Goal: Information Seeking & Learning: Learn about a topic

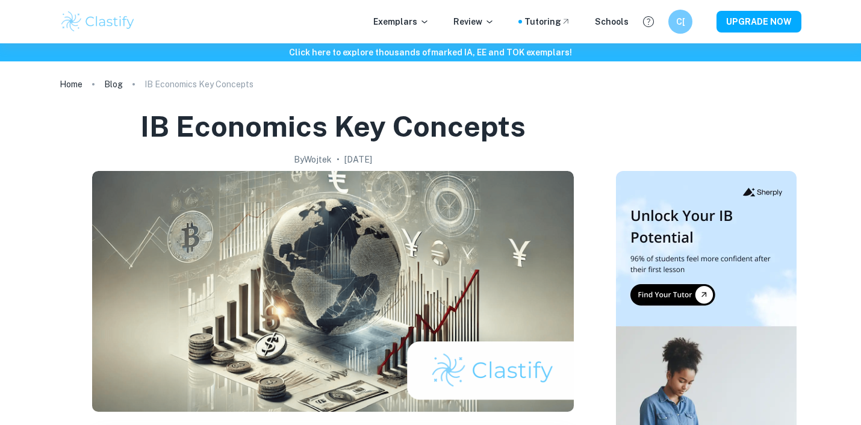
scroll to position [272, 0]
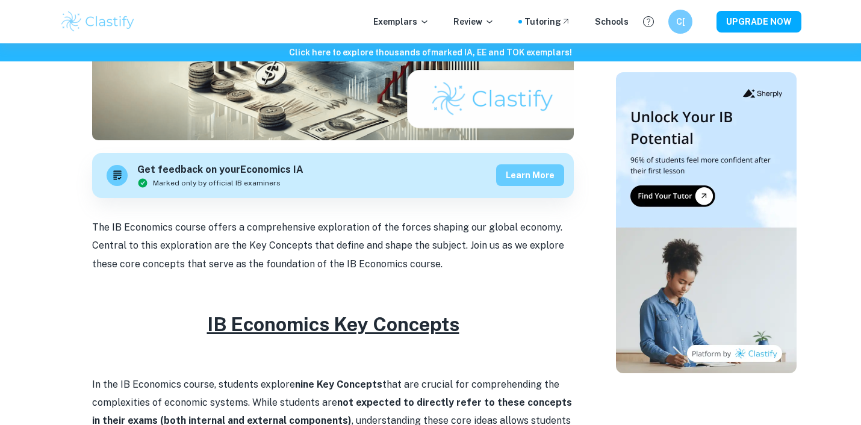
click at [527, 172] on button "Learn more" at bounding box center [530, 175] width 68 height 22
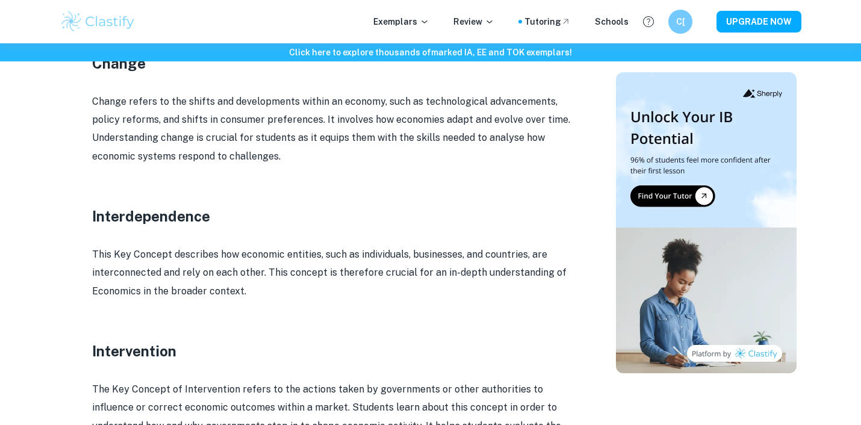
scroll to position [1705, 0]
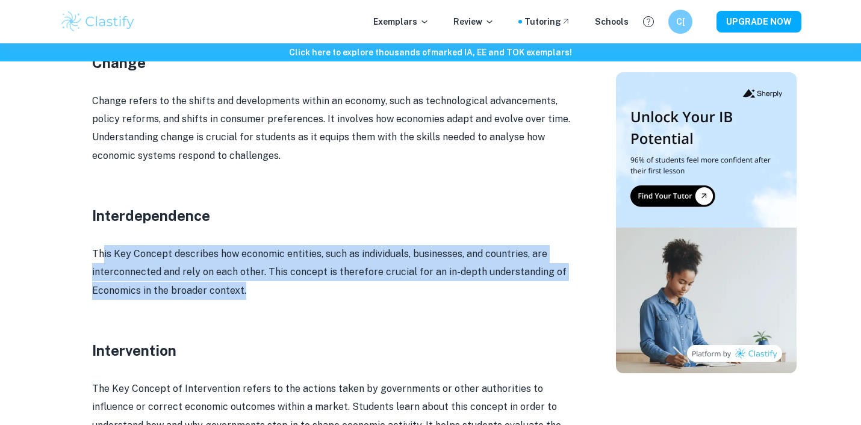
drag, startPoint x: 102, startPoint y: 250, endPoint x: 301, endPoint y: 294, distance: 203.5
click at [302, 294] on p "This Key Concept describes how economic entities, such as individuals, business…" at bounding box center [333, 272] width 482 height 55
click at [301, 294] on p "This Key Concept describes how economic entities, such as individuals, business…" at bounding box center [333, 272] width 482 height 55
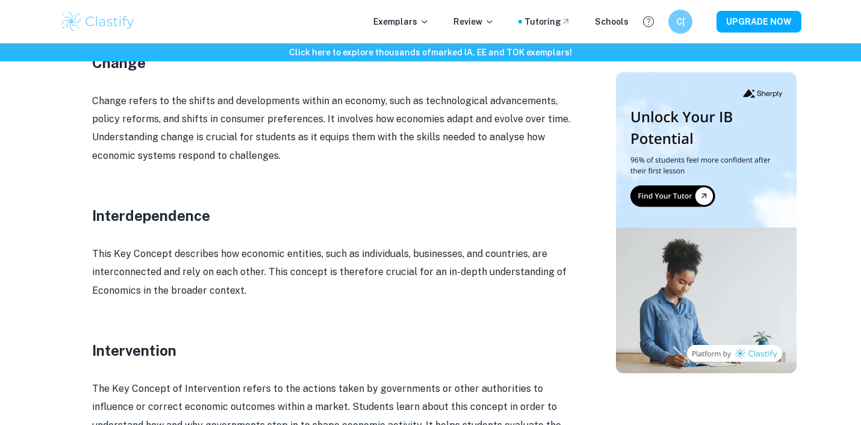
drag, startPoint x: 300, startPoint y: 294, endPoint x: 219, endPoint y: 280, distance: 82.5
click at [278, 294] on p "This Key Concept describes how economic entities, such as individuals, business…" at bounding box center [333, 272] width 482 height 55
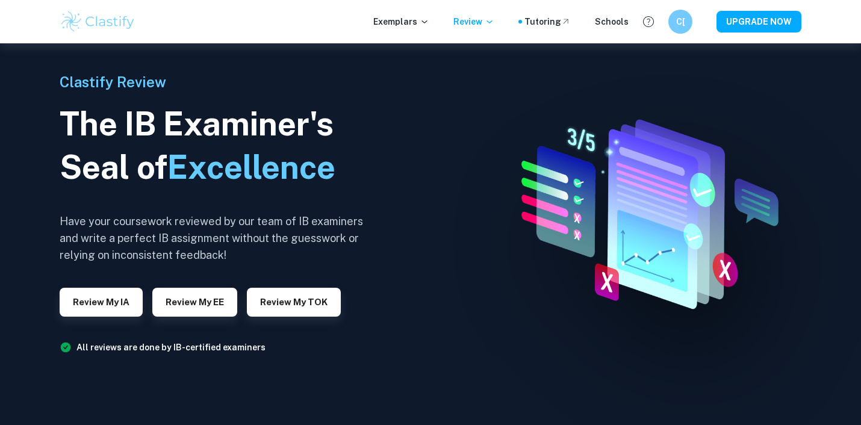
scroll to position [153, 0]
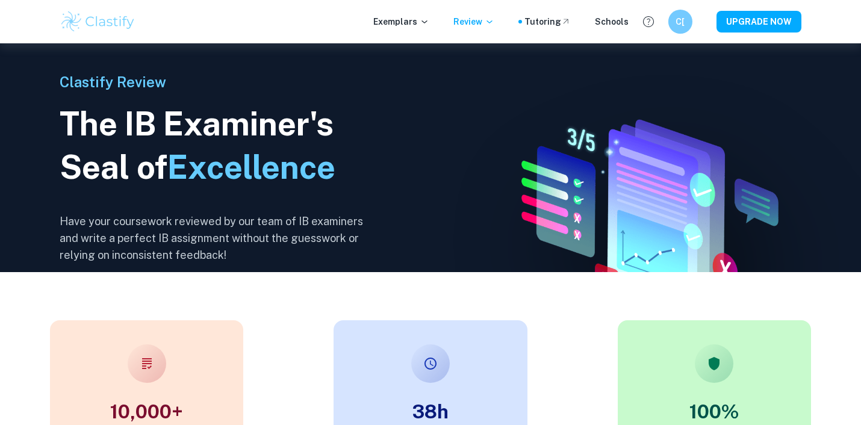
click at [679, 10] on div "C[" at bounding box center [680, 22] width 24 height 24
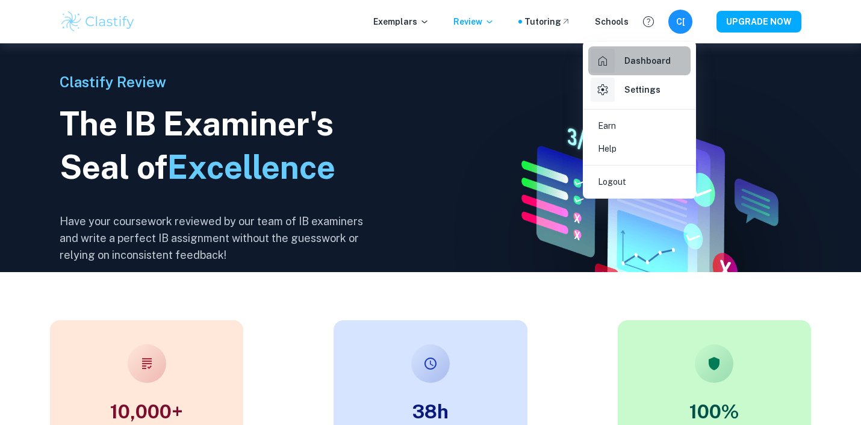
click at [648, 59] on h6 "Dashboard" at bounding box center [647, 60] width 46 height 13
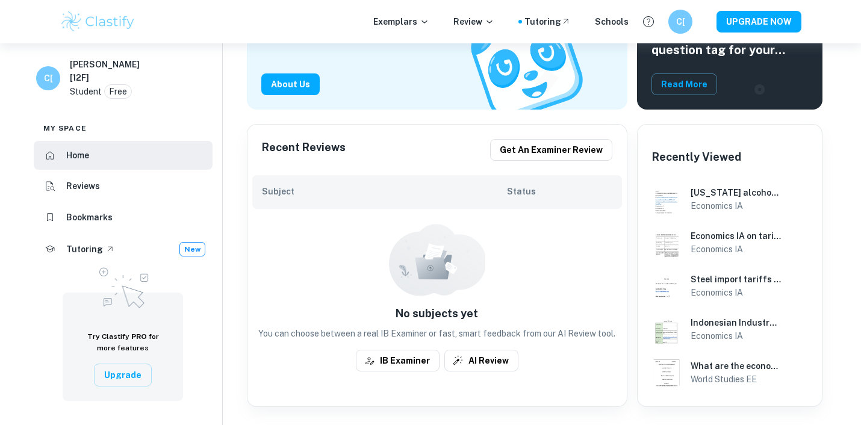
scroll to position [185, 0]
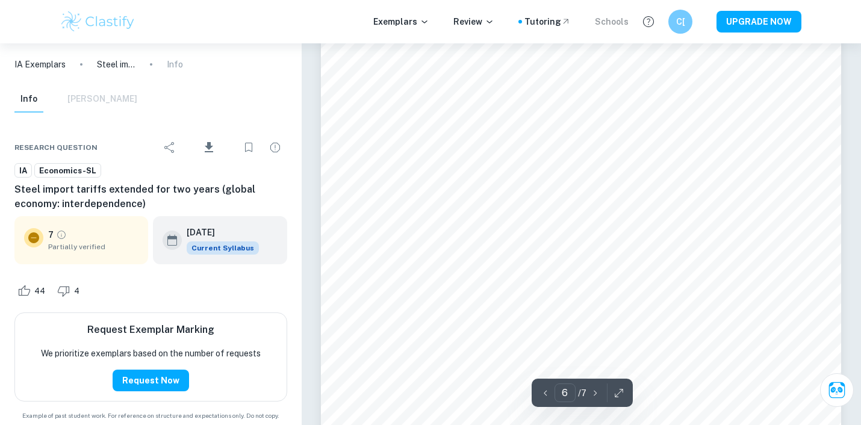
scroll to position [4108, 0]
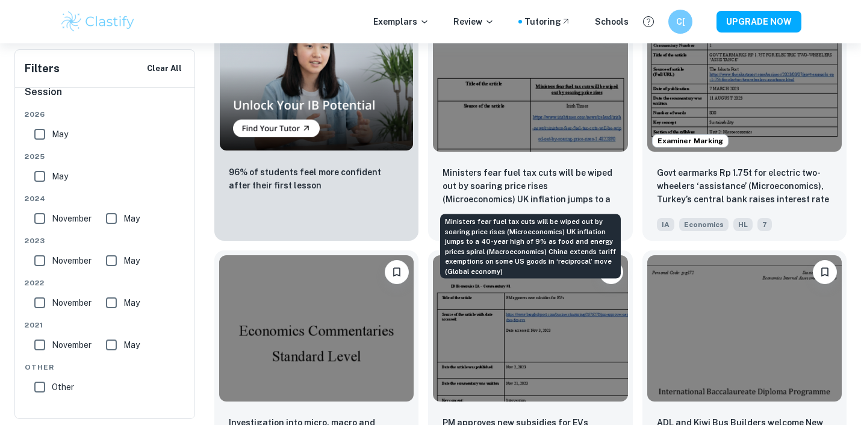
scroll to position [1650, 0]
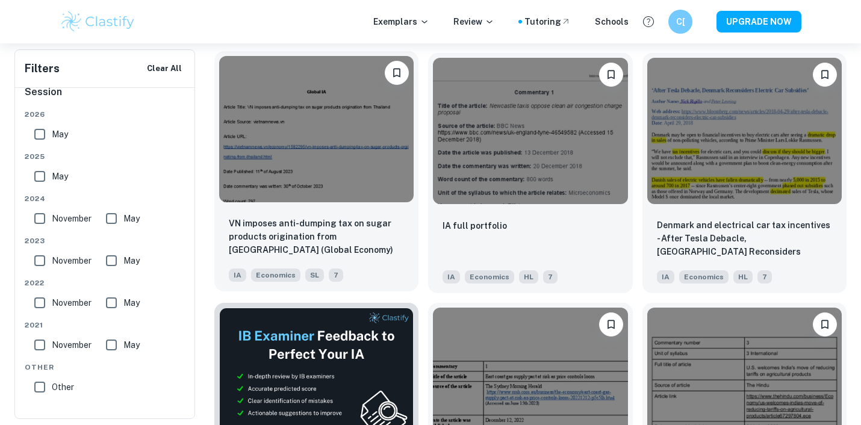
click at [328, 146] on img at bounding box center [316, 129] width 194 height 146
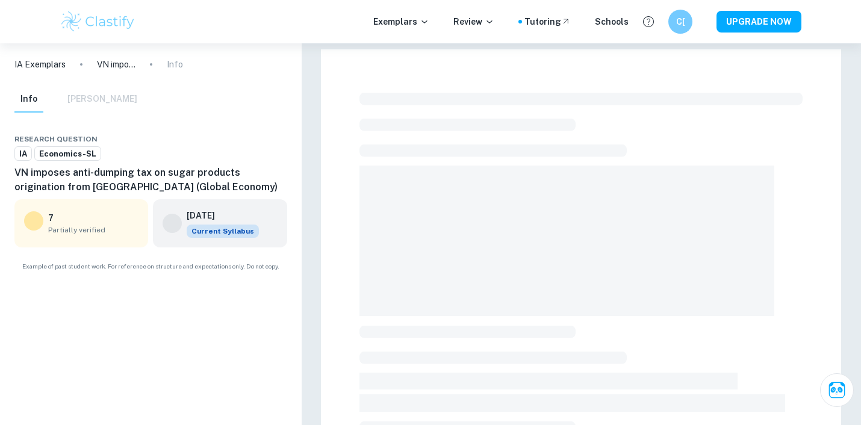
click at [328, 146] on div at bounding box center [581, 417] width 520 height 736
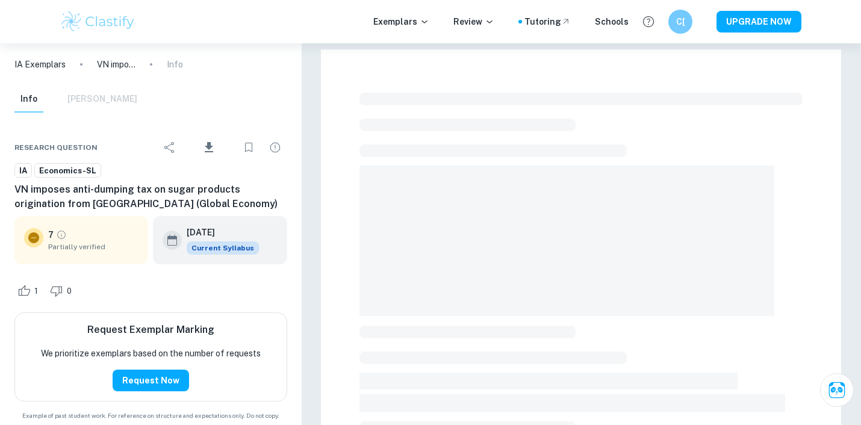
click at [64, 236] on icon "Grade partially verified" at bounding box center [61, 234] width 11 height 11
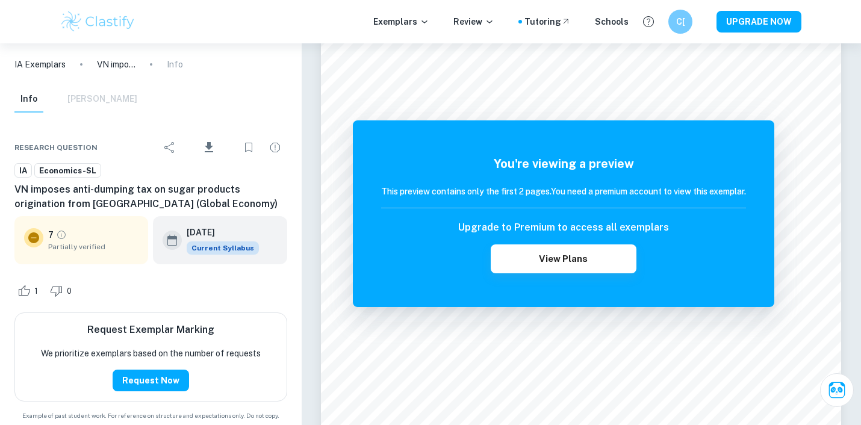
scroll to position [1066, 0]
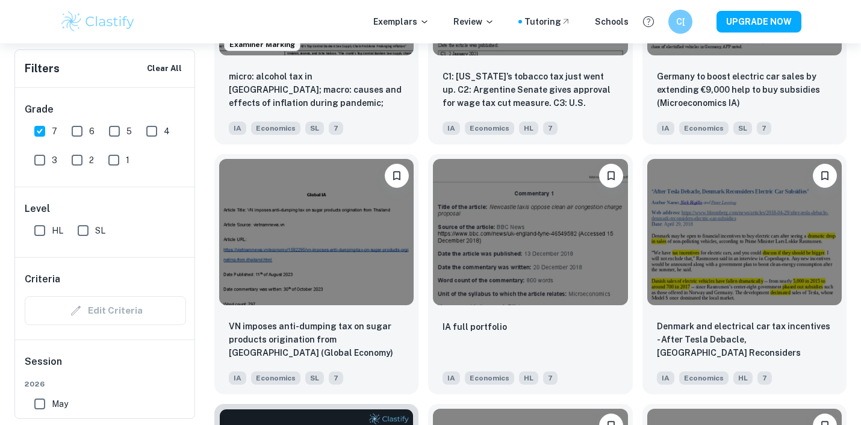
scroll to position [1553, 0]
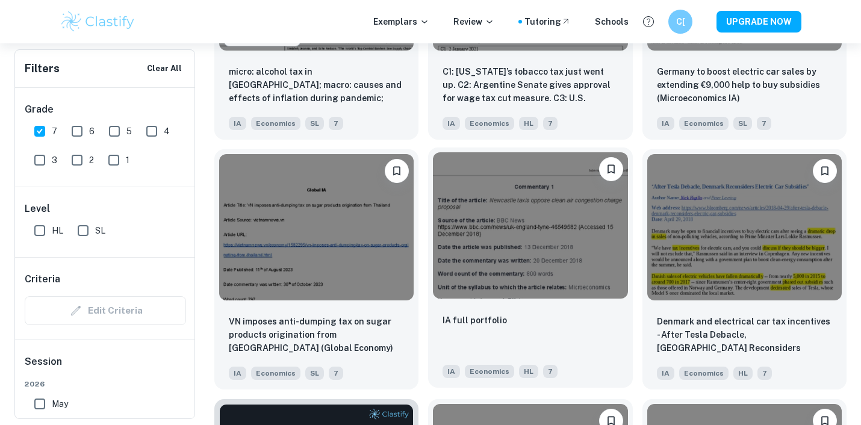
click at [530, 243] on img at bounding box center [530, 225] width 194 height 146
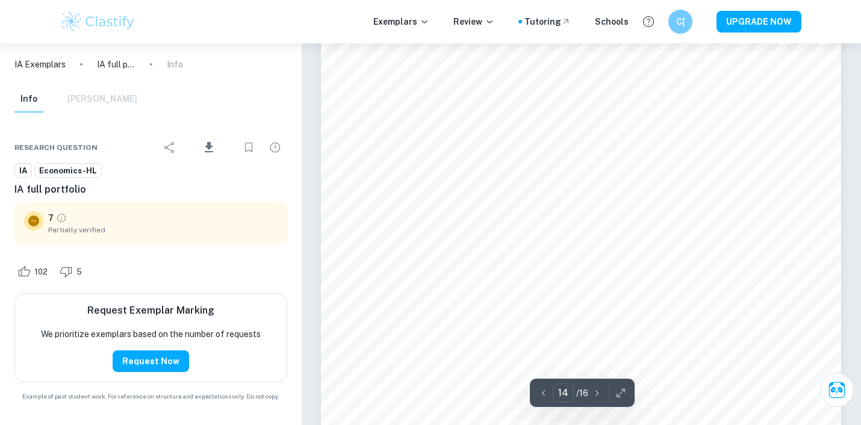
scroll to position [10403, 0]
type input "16"
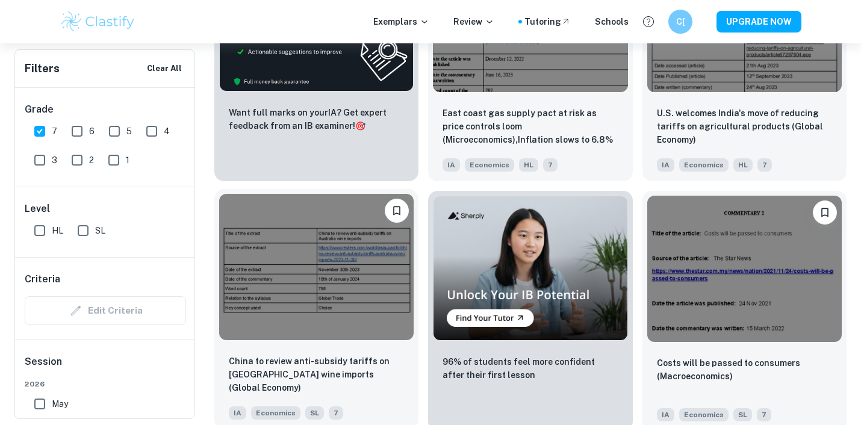
scroll to position [2010, 0]
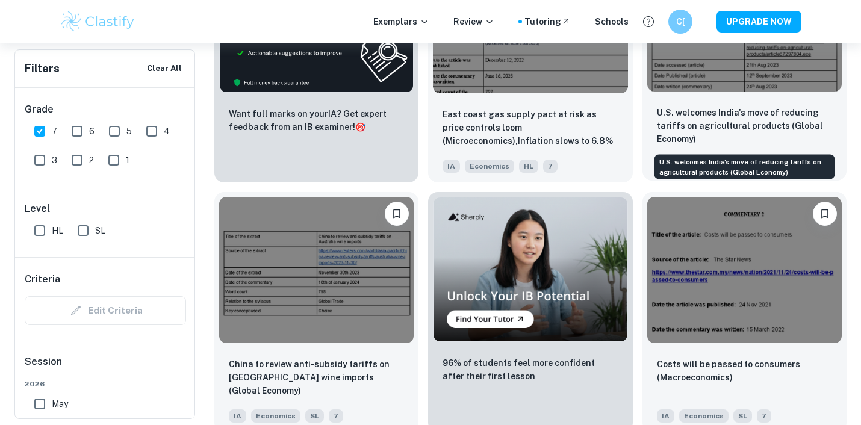
click at [730, 92] on div at bounding box center [744, 18] width 204 height 155
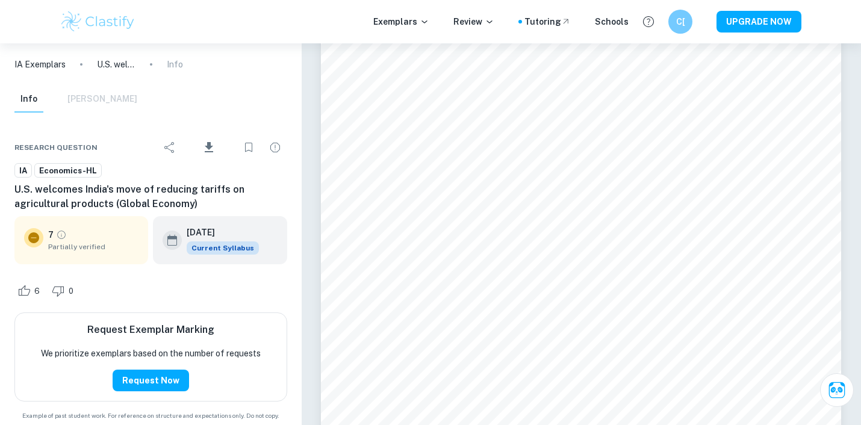
scroll to position [3782, 0]
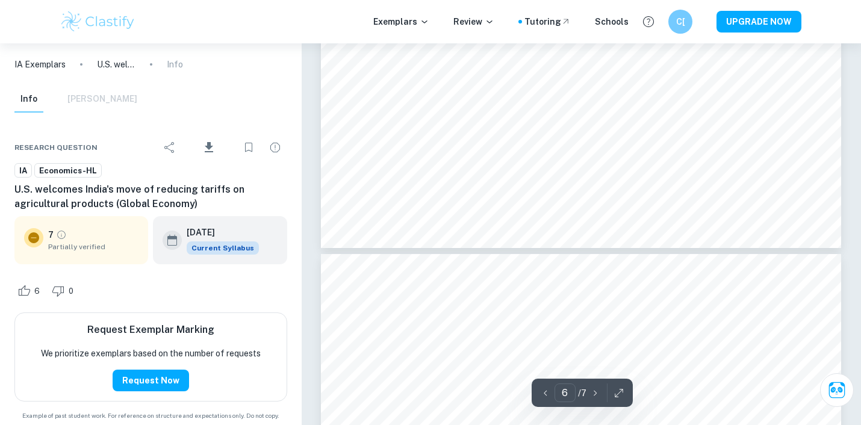
type input "7"
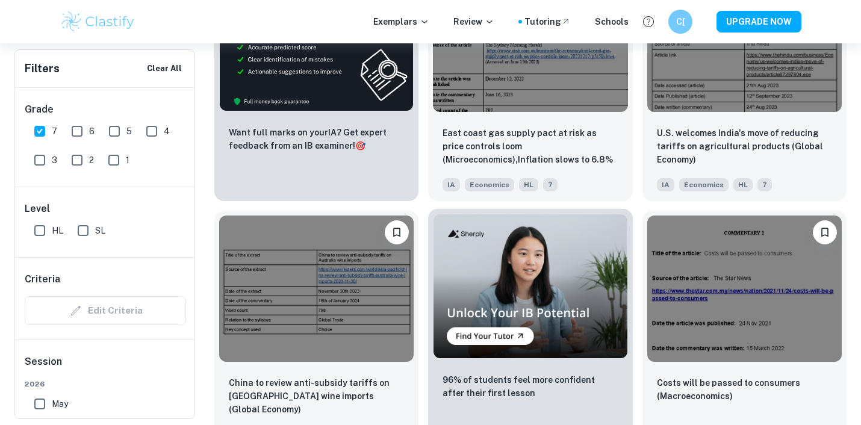
scroll to position [2047, 0]
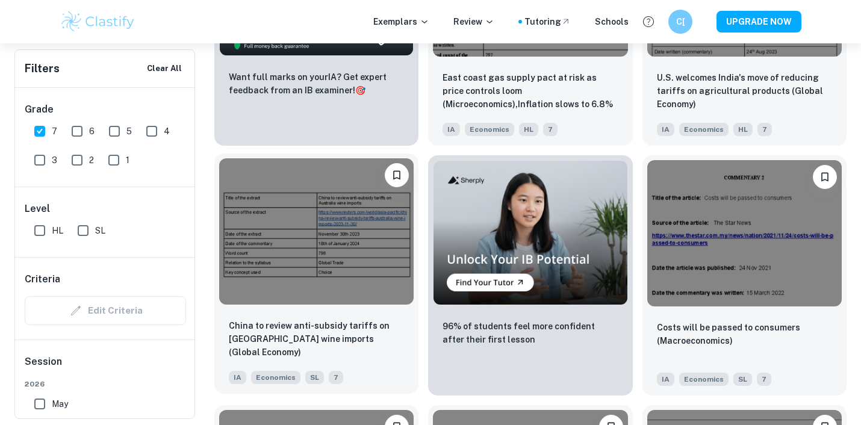
click at [320, 282] on img at bounding box center [316, 231] width 194 height 146
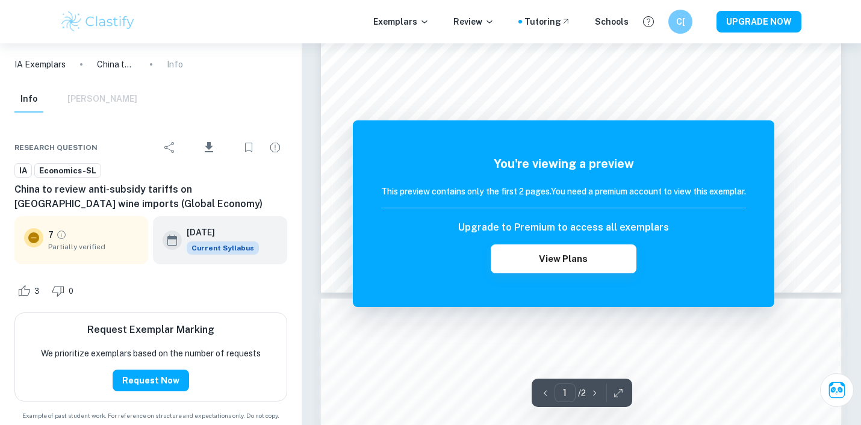
scroll to position [792, 0]
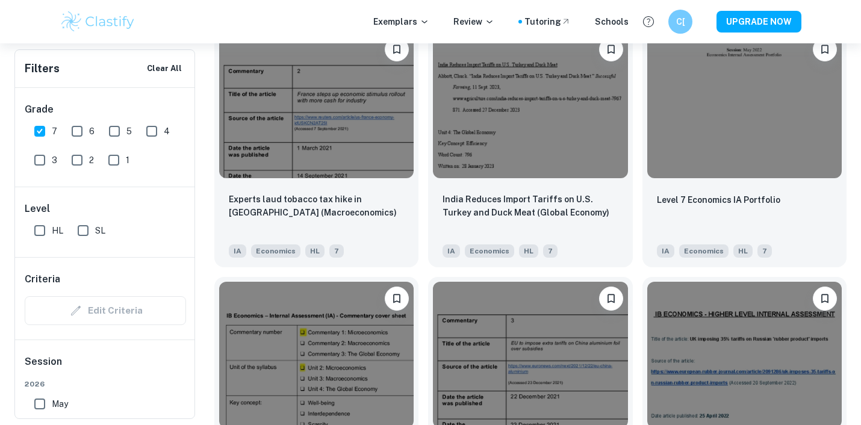
scroll to position [2740, 0]
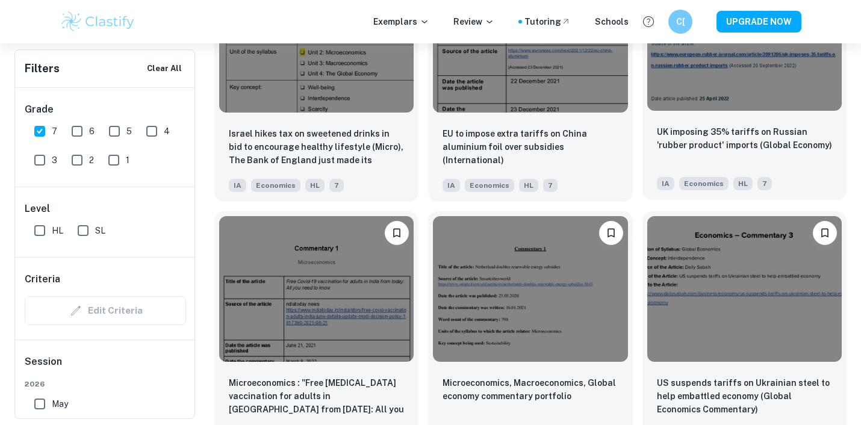
click at [722, 98] on img at bounding box center [744, 37] width 194 height 146
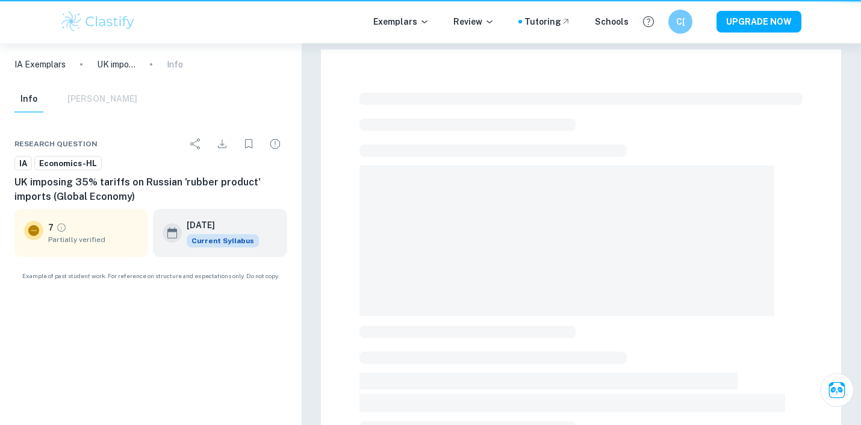
click at [722, 98] on span at bounding box center [580, 99] width 443 height 13
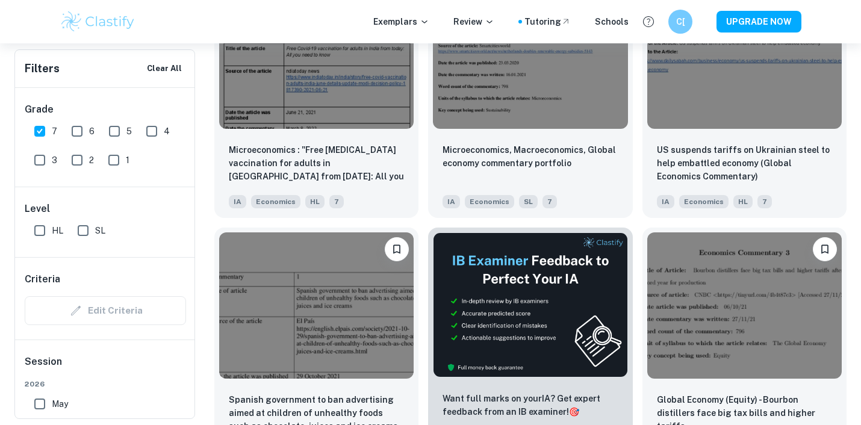
scroll to position [2975, 0]
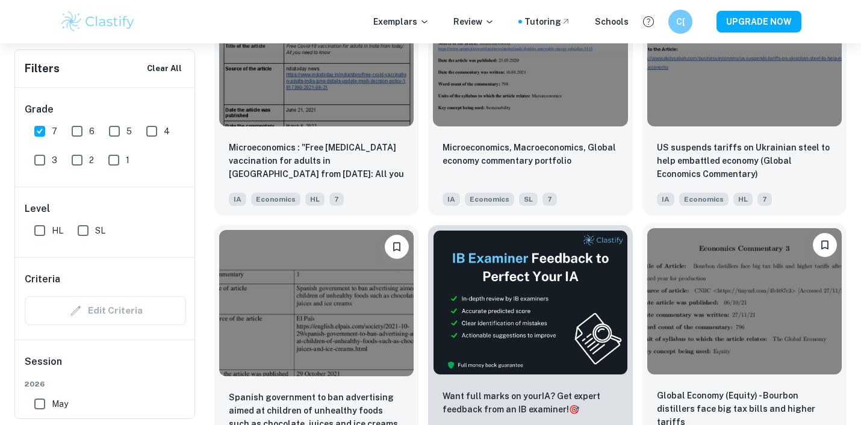
click at [747, 310] on img at bounding box center [744, 301] width 194 height 146
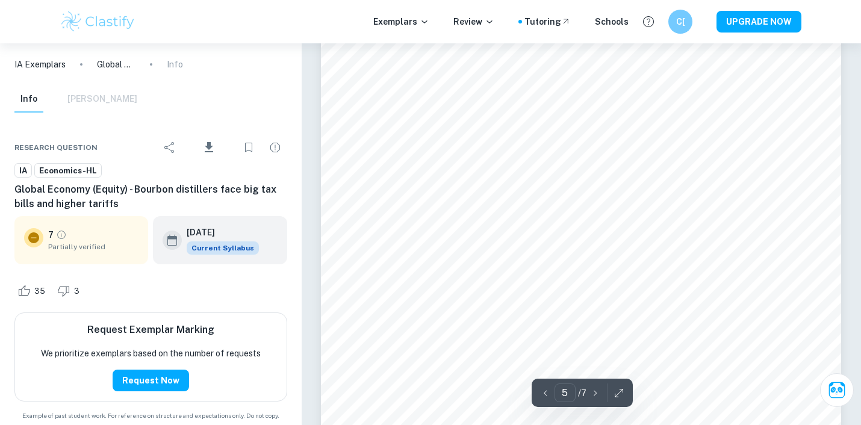
scroll to position [3470, 0]
type input "6"
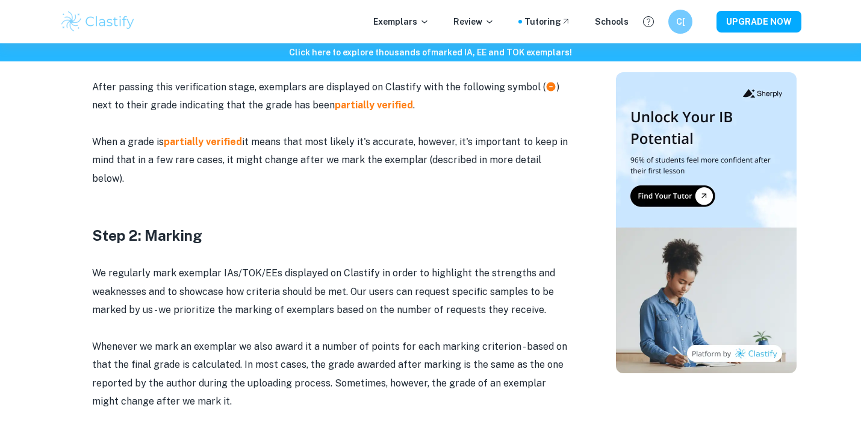
scroll to position [1159, 0]
